Goal: Information Seeking & Learning: Learn about a topic

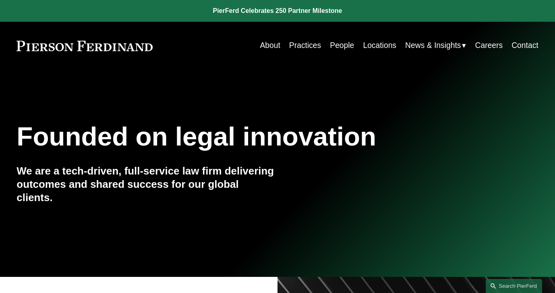
drag, startPoint x: 299, startPoint y: 44, endPoint x: 317, endPoint y: 50, distance: 19.9
click at [299, 44] on link "Practices" at bounding box center [305, 46] width 32 height 16
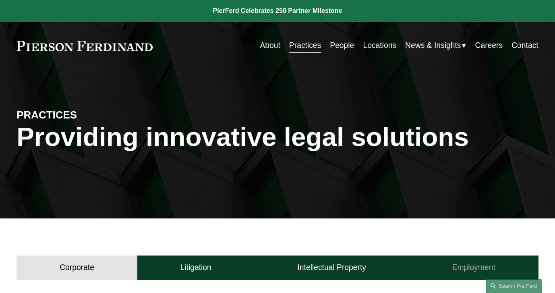
click at [483, 265] on h4 "Employment" at bounding box center [473, 268] width 43 height 10
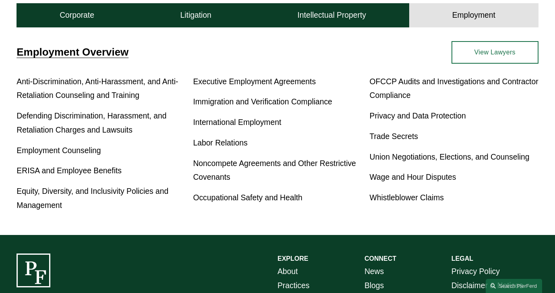
scroll to position [264, 0]
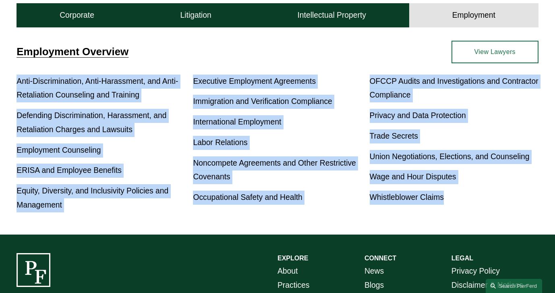
drag, startPoint x: 6, startPoint y: 75, endPoint x: 458, endPoint y: 206, distance: 470.1
click at [458, 206] on div "Employment Overview Anti-Discrimination, Anti-Harassment, and Anti-Retaliation …" at bounding box center [277, 127] width 555 height 172
copy div "Anti-Discrimination, Anti-Harassment, and Anti-Retaliation Counseling and Train…"
click at [358, 210] on div "Anti-Discrimination, Anti-Harassment, and Anti-Retaliation Counseling and Train…" at bounding box center [278, 144] width 522 height 138
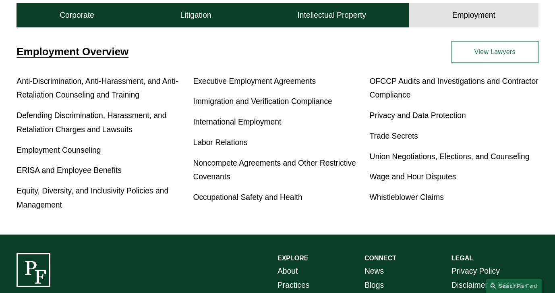
click at [467, 53] on link "View Lawyers" at bounding box center [495, 52] width 87 height 23
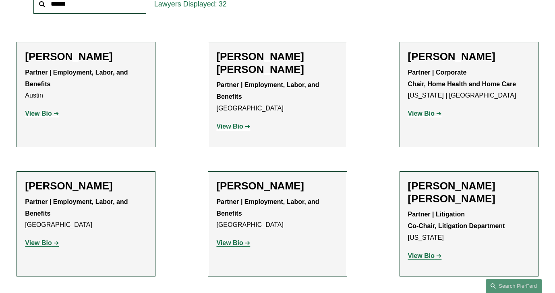
scroll to position [298, 0]
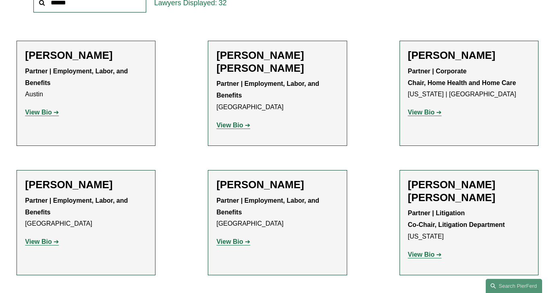
click at [49, 113] on strong "View Bio" at bounding box center [38, 112] width 27 height 7
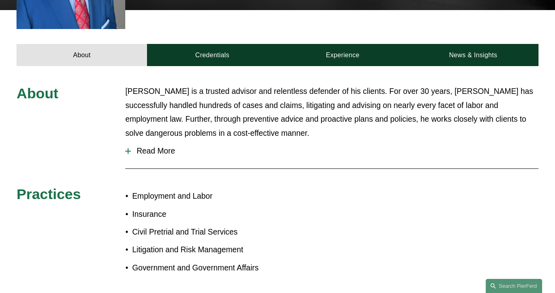
scroll to position [321, 0]
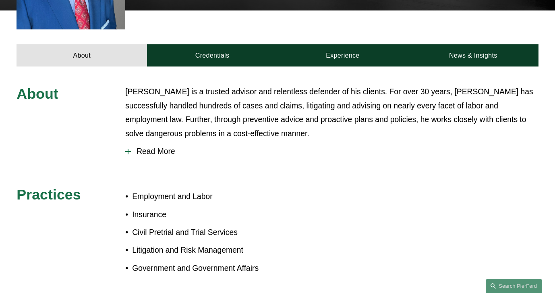
click at [160, 147] on span "Read More" at bounding box center [334, 151] width 407 height 9
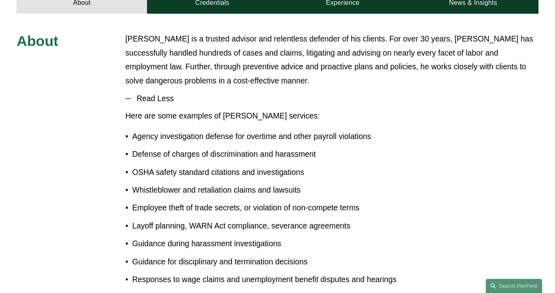
scroll to position [390, 0]
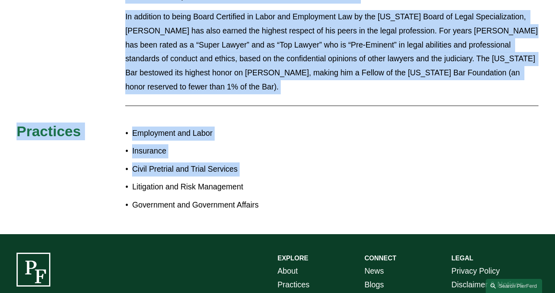
scroll to position [917, 0]
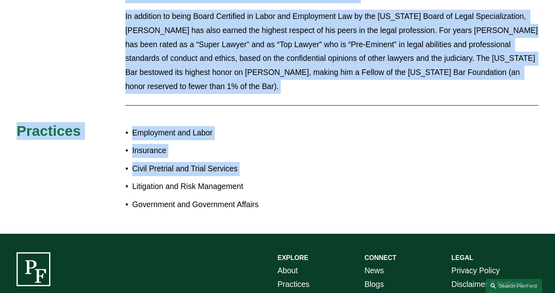
drag, startPoint x: 130, startPoint y: 94, endPoint x: 239, endPoint y: 147, distance: 121.1
click at [239, 147] on ul "Employment and Labor Insurance Civil Pretrial and Trial Services Litigation and…" at bounding box center [201, 168] width 152 height 85
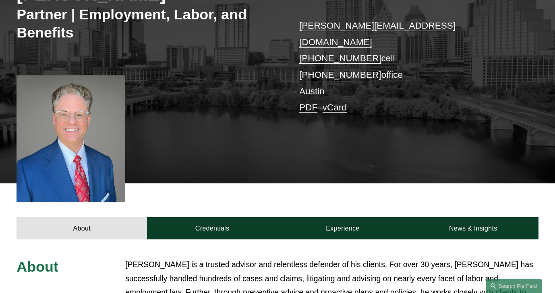
scroll to position [0, 0]
